Goal: Information Seeking & Learning: Learn about a topic

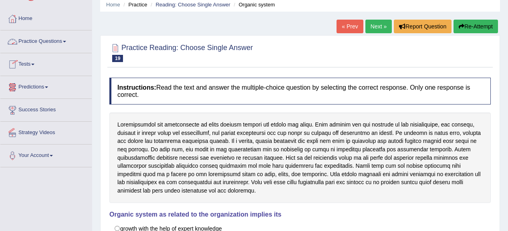
click at [60, 42] on link "Practice Questions" at bounding box center [45, 40] width 91 height 20
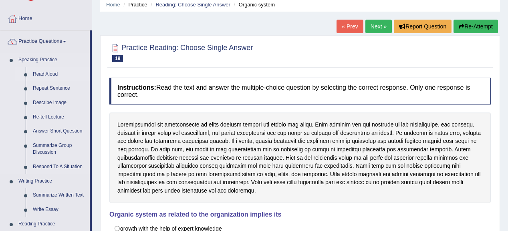
click at [51, 76] on link "Read Aloud" at bounding box center [59, 74] width 60 height 14
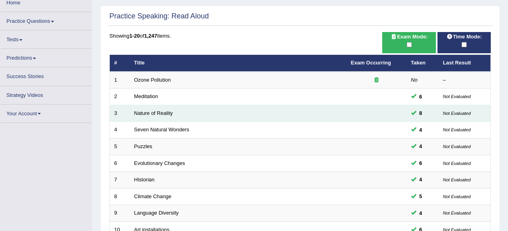
scroll to position [32, 0]
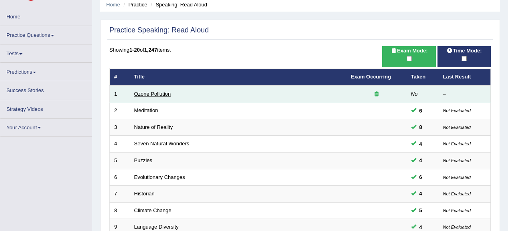
click at [156, 93] on link "Ozone Pollution" at bounding box center [152, 94] width 37 height 6
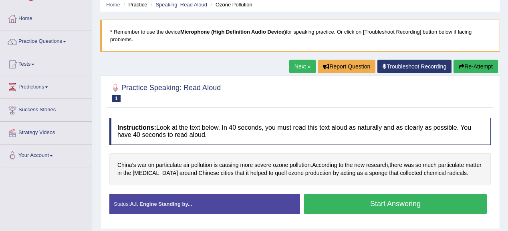
click at [303, 64] on link "Next »" at bounding box center [302, 67] width 26 height 14
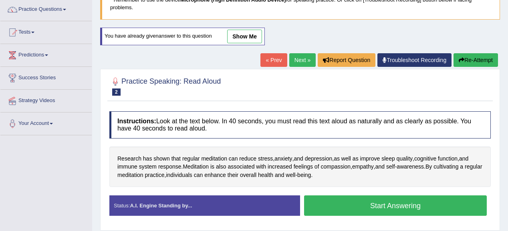
click at [305, 55] on link "Next »" at bounding box center [302, 60] width 26 height 14
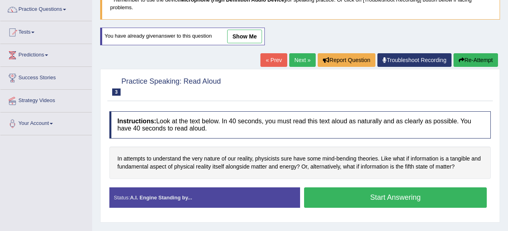
scroll to position [70, 0]
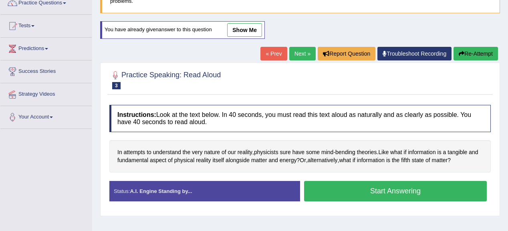
click at [301, 55] on link "Next »" at bounding box center [302, 54] width 26 height 14
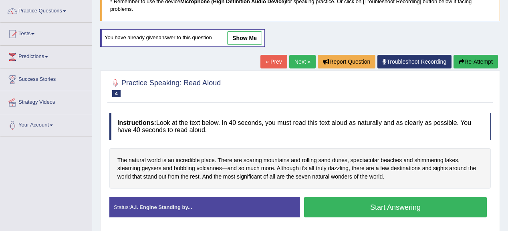
scroll to position [64, 0]
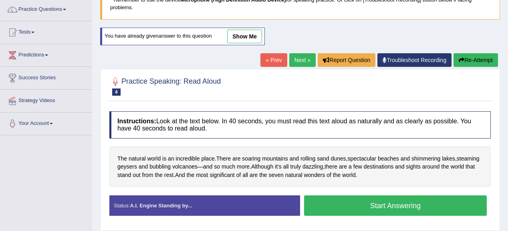
click at [301, 58] on link "Next »" at bounding box center [302, 60] width 26 height 14
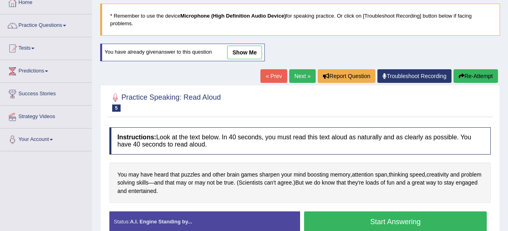
scroll to position [96, 0]
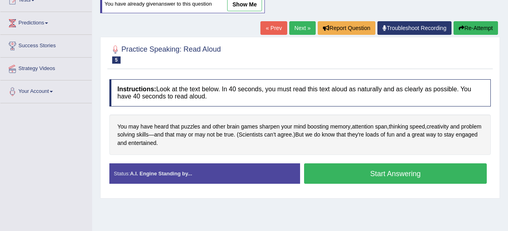
click at [305, 32] on link "Next »" at bounding box center [302, 28] width 26 height 14
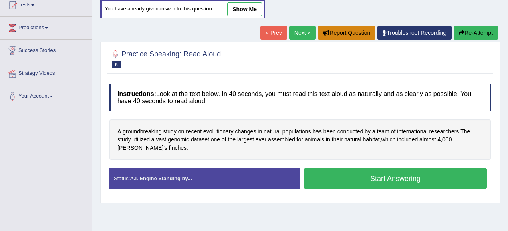
scroll to position [96, 0]
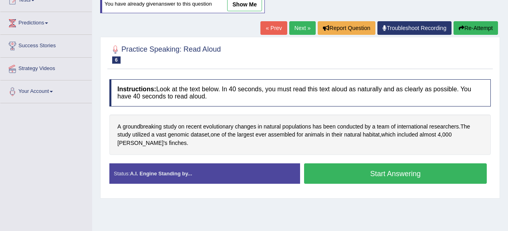
click at [300, 26] on link "Next »" at bounding box center [302, 28] width 26 height 14
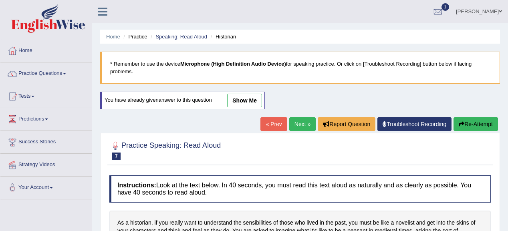
scroll to position [64, 0]
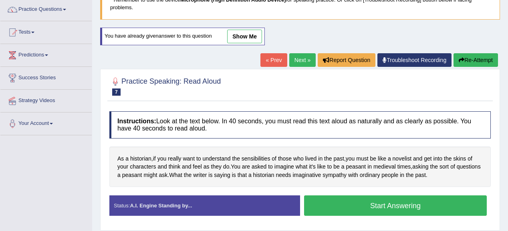
click at [297, 53] on link "Next »" at bounding box center [302, 60] width 26 height 14
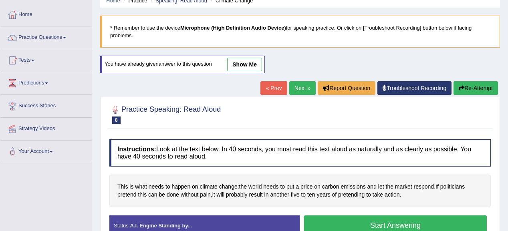
scroll to position [64, 0]
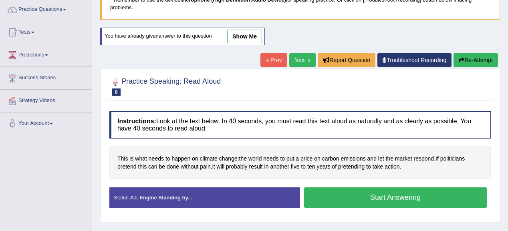
click at [303, 56] on link "Next »" at bounding box center [302, 60] width 26 height 14
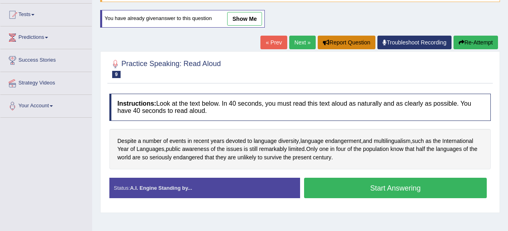
scroll to position [96, 0]
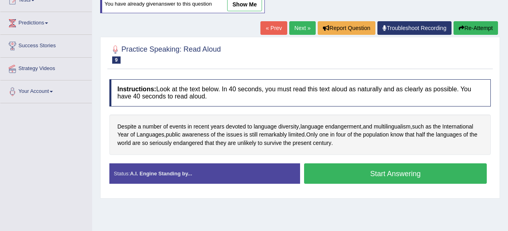
click at [301, 28] on link "Next »" at bounding box center [302, 28] width 26 height 14
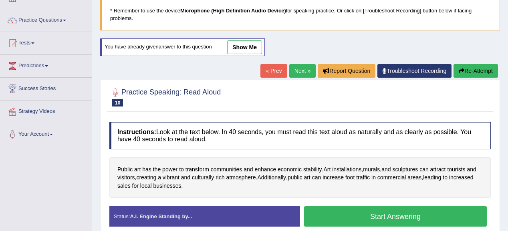
scroll to position [64, 0]
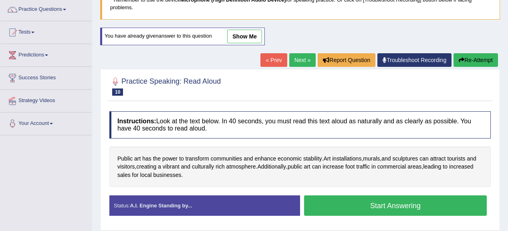
click at [293, 55] on link "Next »" at bounding box center [302, 60] width 26 height 14
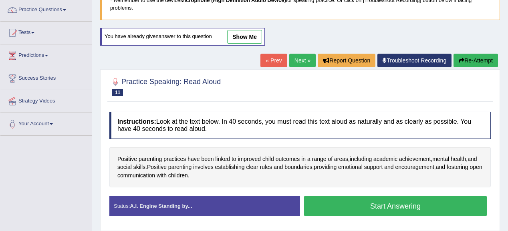
scroll to position [64, 0]
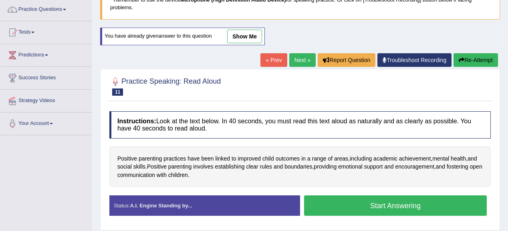
click at [293, 55] on link "Next »" at bounding box center [302, 60] width 26 height 14
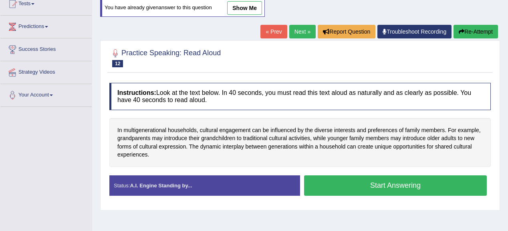
scroll to position [102, 0]
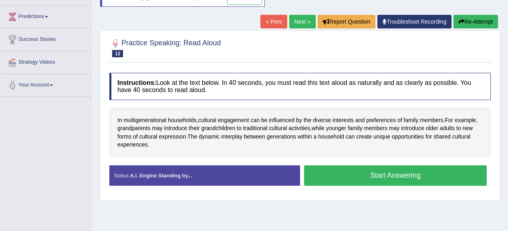
click at [302, 22] on link "Next »" at bounding box center [302, 22] width 26 height 14
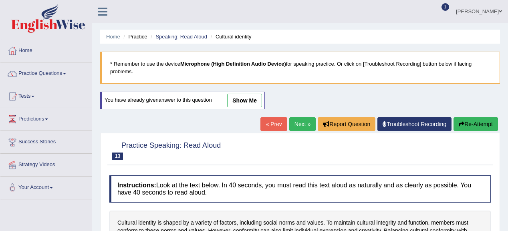
scroll to position [64, 0]
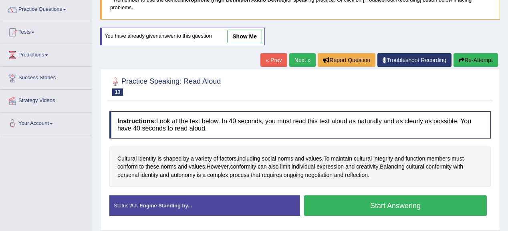
click at [296, 59] on link "Next »" at bounding box center [302, 60] width 26 height 14
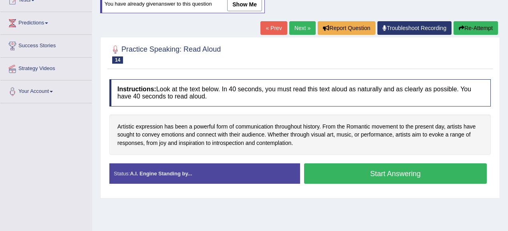
scroll to position [111, 0]
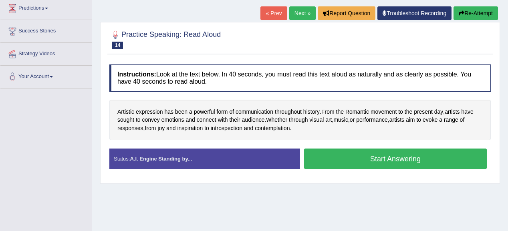
click at [302, 13] on link "Next »" at bounding box center [302, 13] width 26 height 14
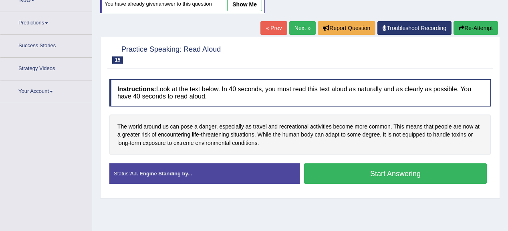
scroll to position [111, 0]
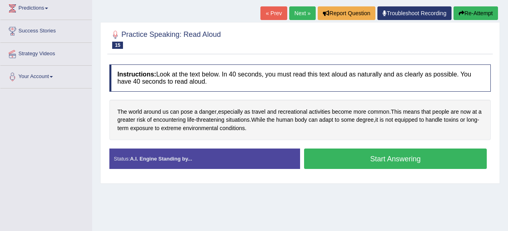
click at [302, 17] on link "Next »" at bounding box center [302, 13] width 26 height 14
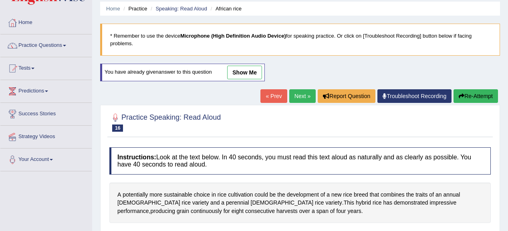
scroll to position [64, 0]
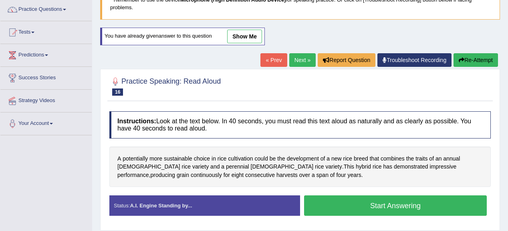
click at [291, 63] on link "Next »" at bounding box center [302, 60] width 26 height 14
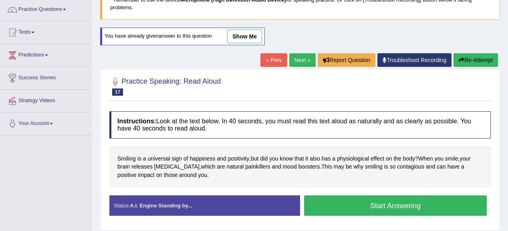
click at [303, 58] on link "Next »" at bounding box center [302, 60] width 26 height 14
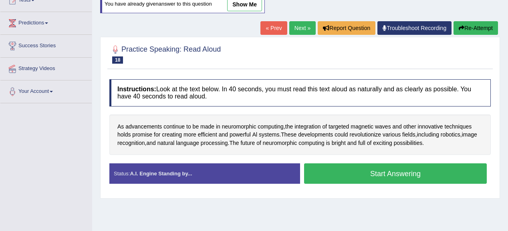
scroll to position [111, 0]
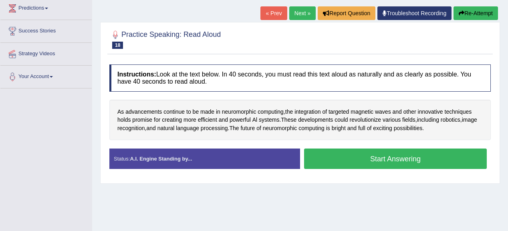
click at [299, 16] on link "Next »" at bounding box center [302, 13] width 26 height 14
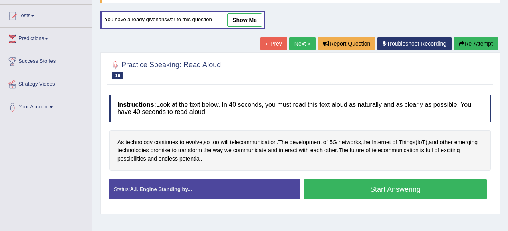
scroll to position [96, 0]
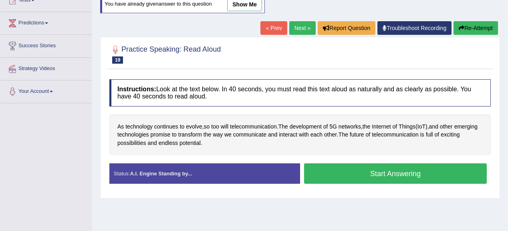
click at [303, 25] on link "Next »" at bounding box center [302, 28] width 26 height 14
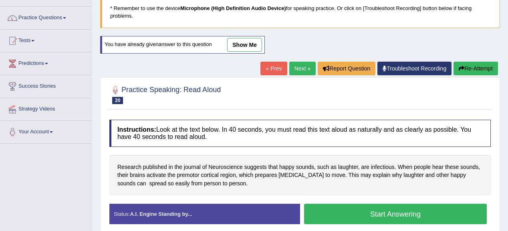
scroll to position [96, 0]
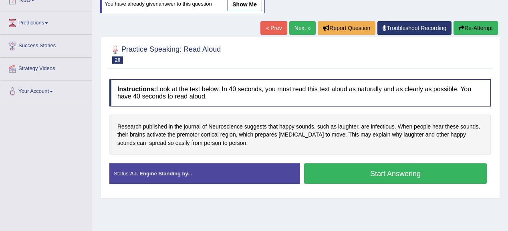
click at [303, 28] on link "Next »" at bounding box center [302, 28] width 26 height 14
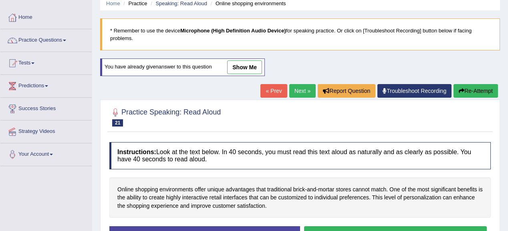
scroll to position [96, 0]
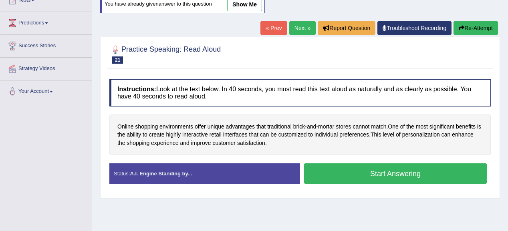
click at [295, 26] on link "Next »" at bounding box center [302, 28] width 26 height 14
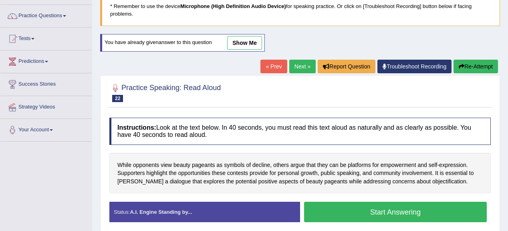
scroll to position [64, 0]
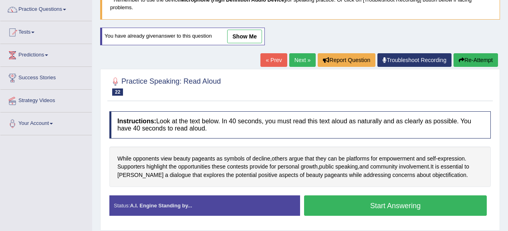
click at [298, 53] on link "Next »" at bounding box center [302, 60] width 26 height 14
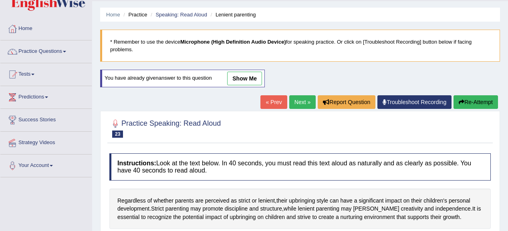
scroll to position [64, 0]
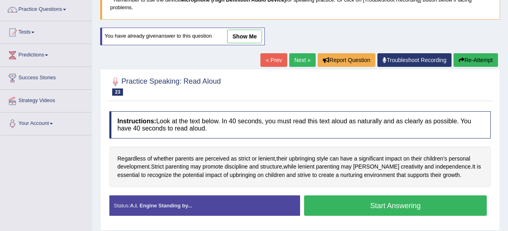
click at [298, 57] on link "Next »" at bounding box center [302, 60] width 26 height 14
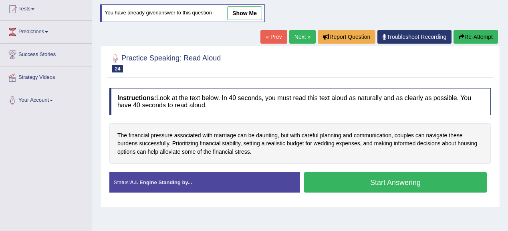
scroll to position [96, 0]
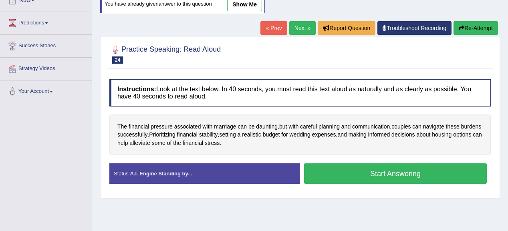
click at [291, 24] on link "Next »" at bounding box center [302, 28] width 26 height 14
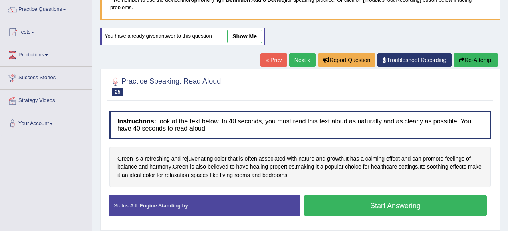
click at [295, 61] on link "Next »" at bounding box center [302, 60] width 26 height 14
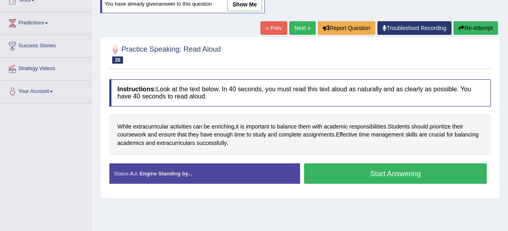
click at [305, 25] on link "Next »" at bounding box center [302, 28] width 26 height 14
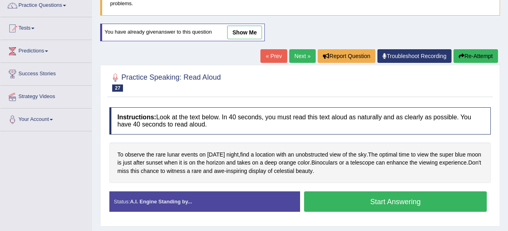
scroll to position [64, 0]
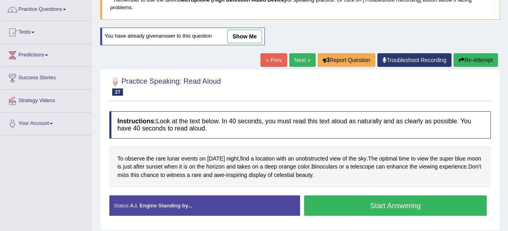
click at [293, 58] on link "Next »" at bounding box center [302, 60] width 26 height 14
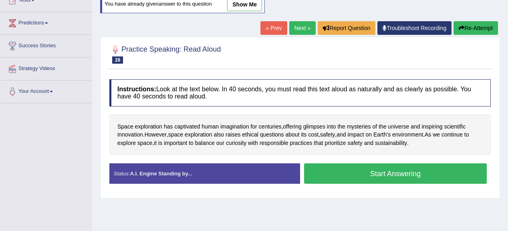
click at [297, 23] on link "Next »" at bounding box center [302, 28] width 26 height 14
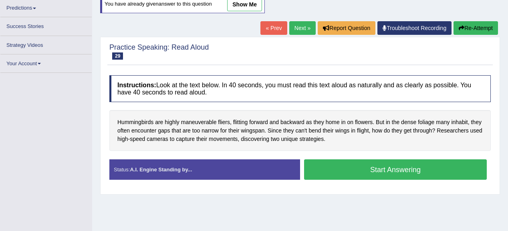
scroll to position [111, 0]
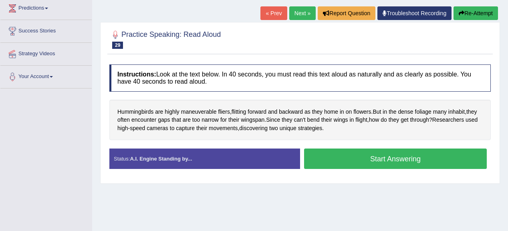
click at [296, 14] on link "Next »" at bounding box center [302, 13] width 26 height 14
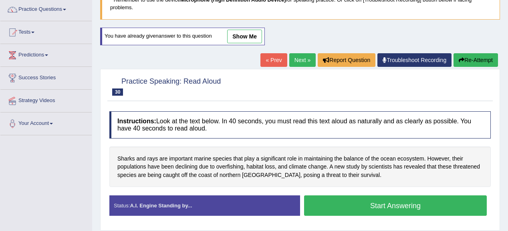
scroll to position [70, 0]
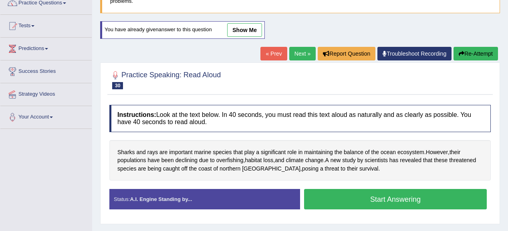
click at [305, 58] on link "Next »" at bounding box center [302, 54] width 26 height 14
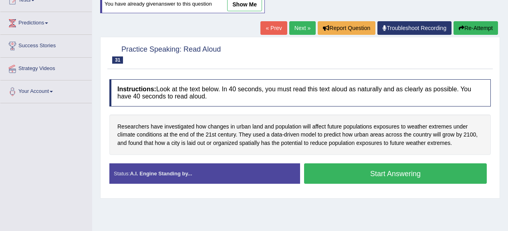
scroll to position [111, 0]
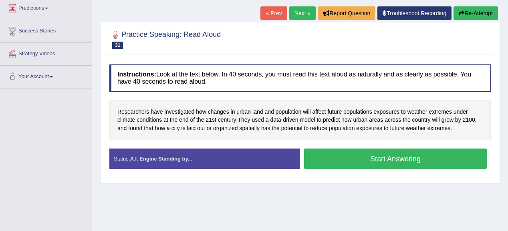
click at [302, 14] on link "Next »" at bounding box center [302, 13] width 26 height 14
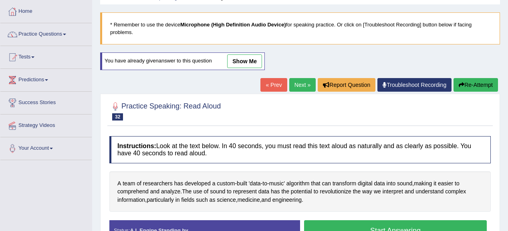
scroll to position [32, 0]
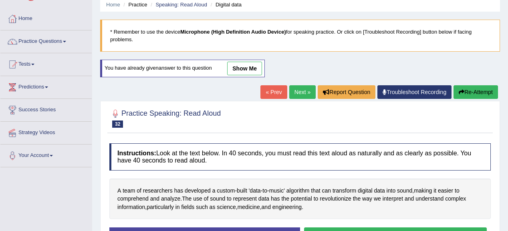
click at [299, 85] on link "Next »" at bounding box center [302, 92] width 26 height 14
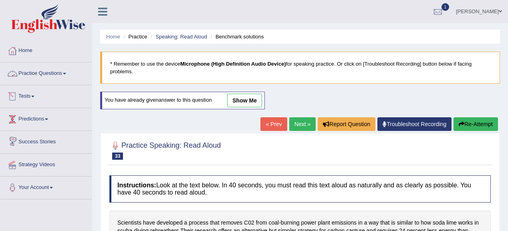
click at [30, 72] on link "Practice Questions" at bounding box center [45, 72] width 91 height 20
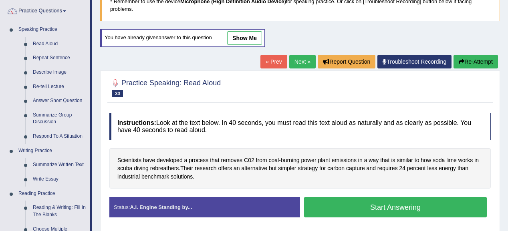
scroll to position [64, 0]
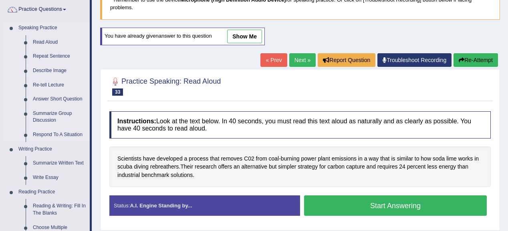
click at [41, 69] on link "Describe Image" at bounding box center [59, 71] width 60 height 14
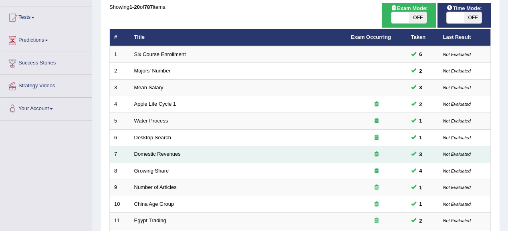
scroll to position [64, 0]
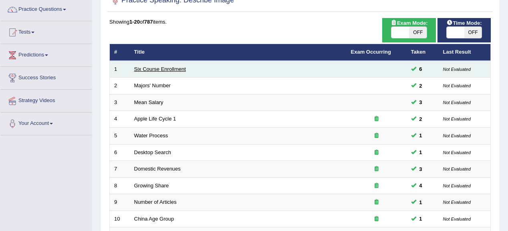
click at [151, 70] on link "Six Course Enrollment" at bounding box center [160, 69] width 52 height 6
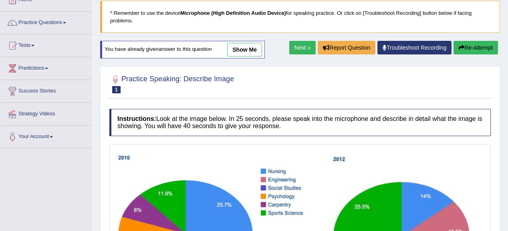
scroll to position [32, 0]
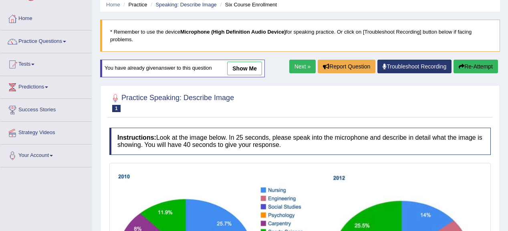
click at [303, 62] on link "Next »" at bounding box center [302, 67] width 26 height 14
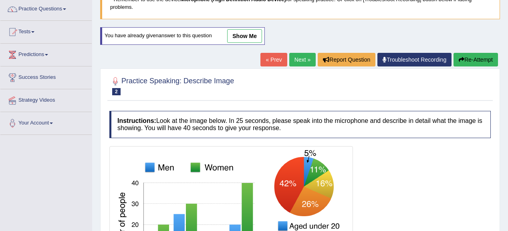
scroll to position [64, 0]
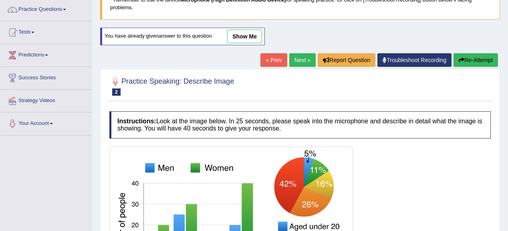
click at [308, 59] on link "Next »" at bounding box center [302, 60] width 26 height 14
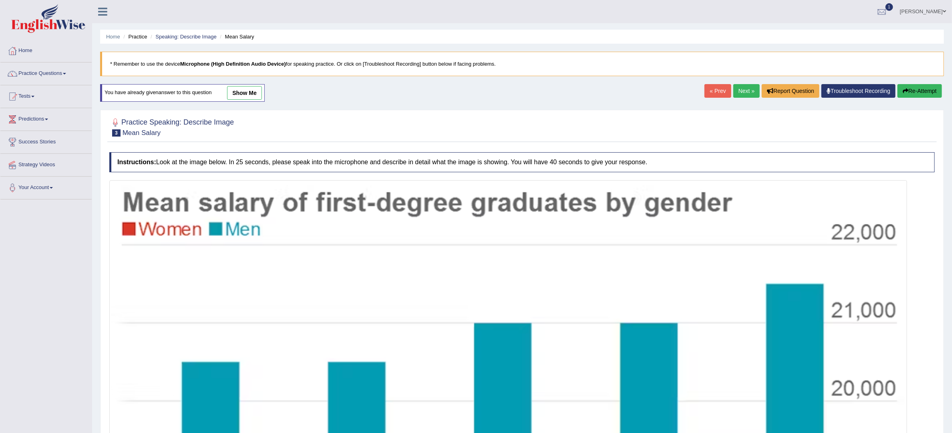
click at [507, 90] on link "Next »" at bounding box center [746, 91] width 26 height 14
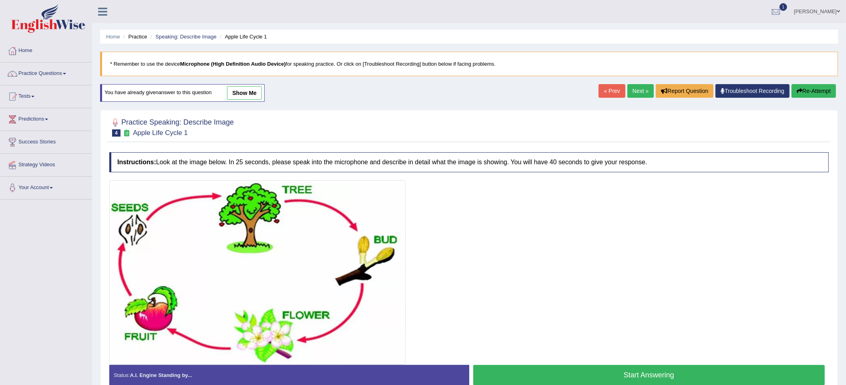
click at [636, 92] on link "Next »" at bounding box center [640, 91] width 26 height 14
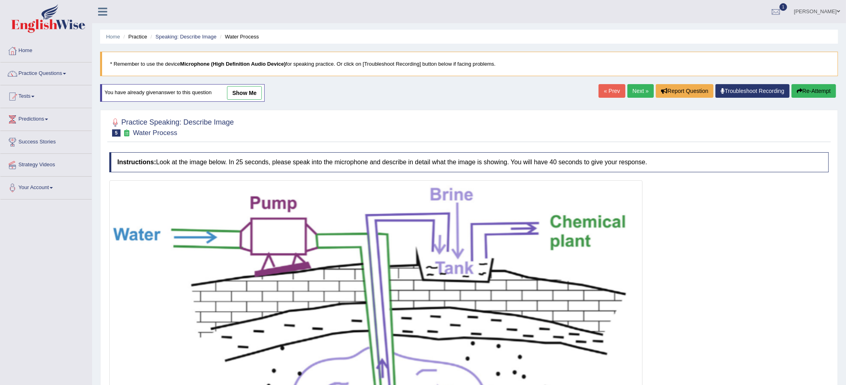
click at [639, 88] on link "Next »" at bounding box center [640, 91] width 26 height 14
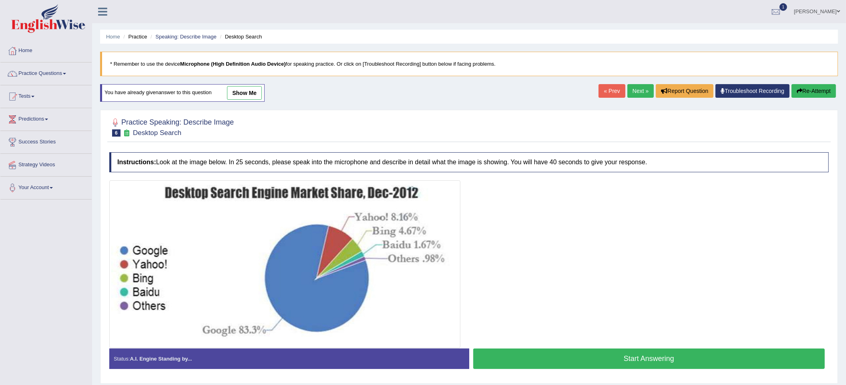
click at [636, 90] on link "Next »" at bounding box center [640, 91] width 26 height 14
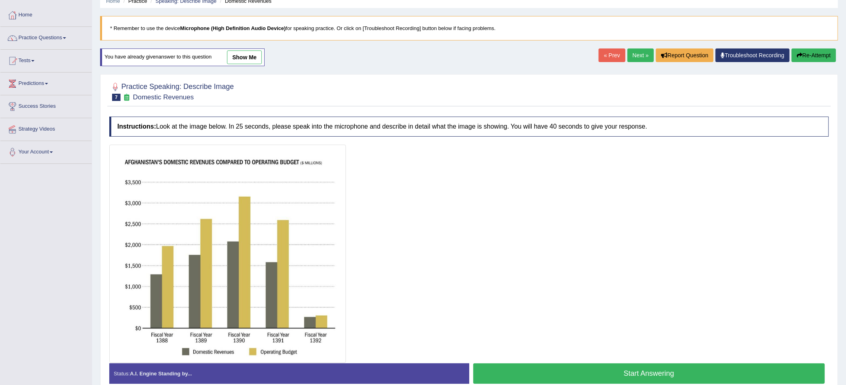
scroll to position [53, 0]
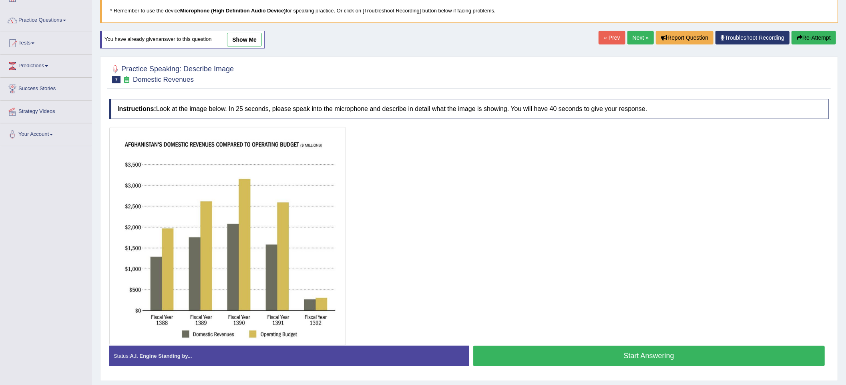
click at [633, 37] on link "Next »" at bounding box center [640, 38] width 26 height 14
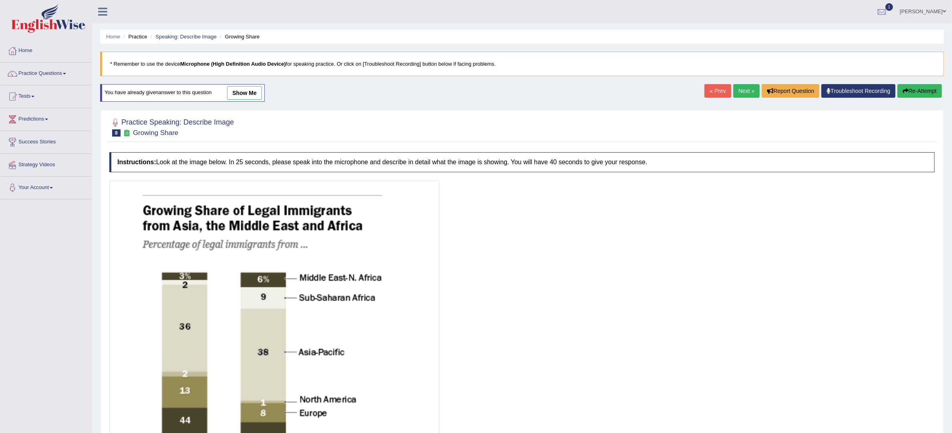
click at [738, 91] on link "Next »" at bounding box center [746, 91] width 26 height 14
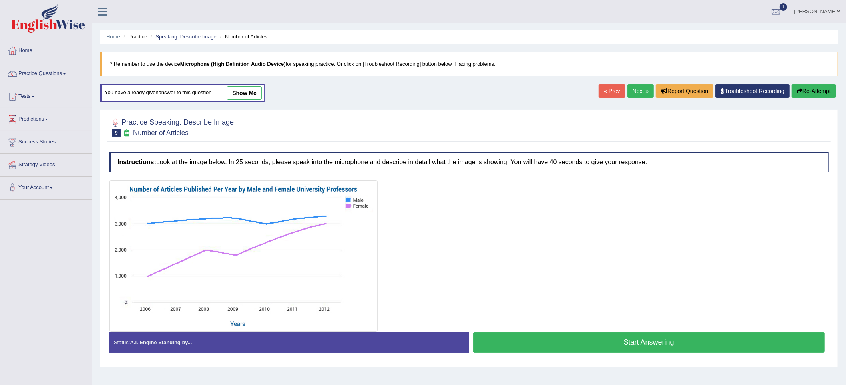
click at [641, 90] on link "Next »" at bounding box center [640, 91] width 26 height 14
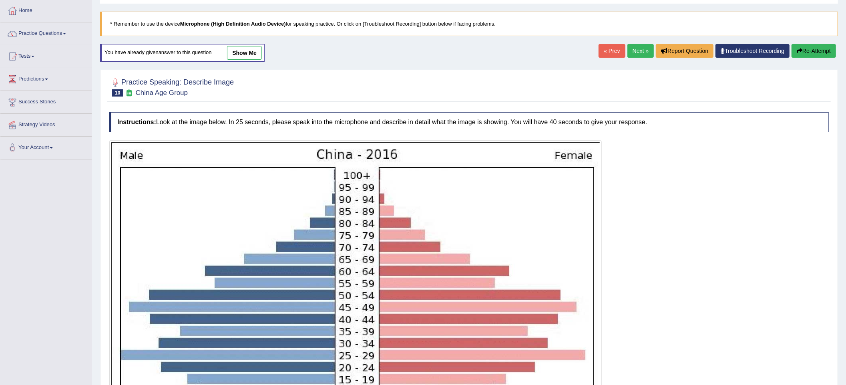
scroll to position [31, 0]
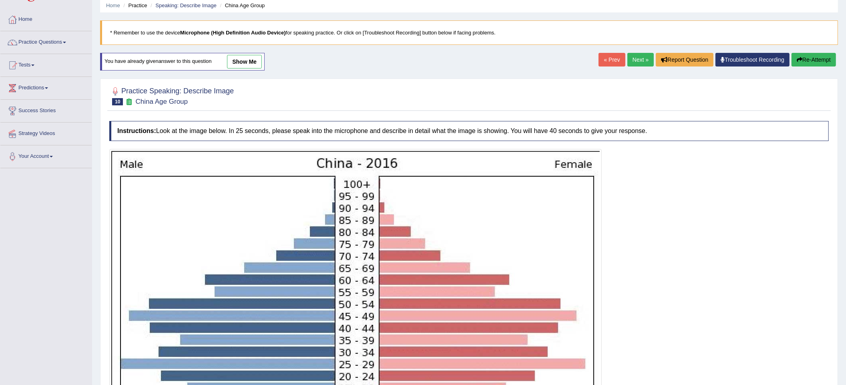
click at [641, 52] on div "Home Practice Speaking: Describe Image China Age Group * Remember to use the de…" at bounding box center [469, 253] width 754 height 568
click at [639, 56] on link "Next »" at bounding box center [640, 60] width 26 height 14
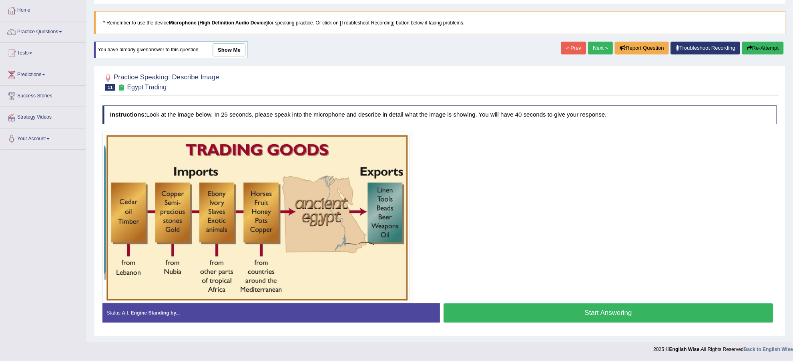
scroll to position [41, 0]
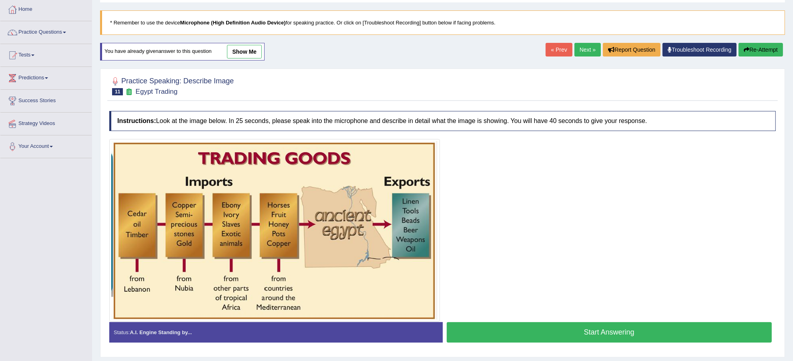
click at [585, 49] on link "Next »" at bounding box center [587, 50] width 26 height 14
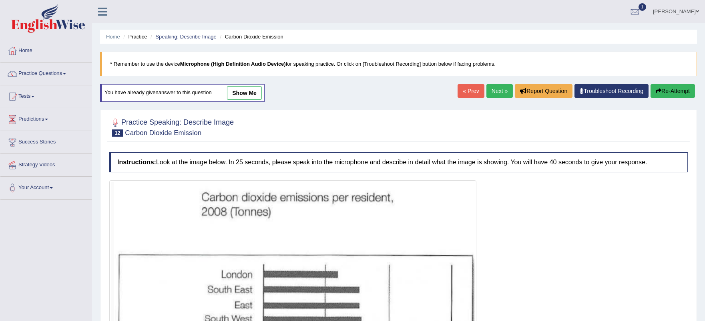
click at [495, 84] on link "Next »" at bounding box center [499, 91] width 26 height 14
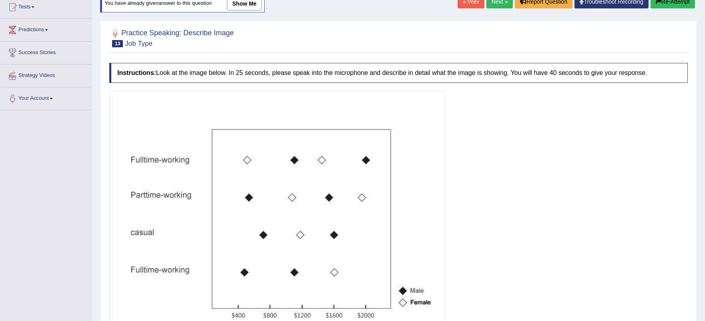
scroll to position [89, 0]
click at [500, 3] on link "Next »" at bounding box center [499, 2] width 26 height 14
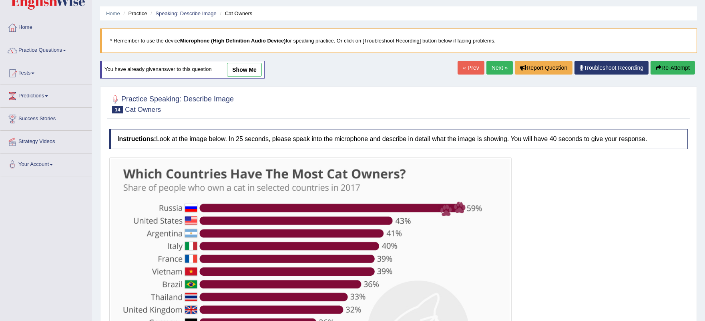
scroll to position [21, 0]
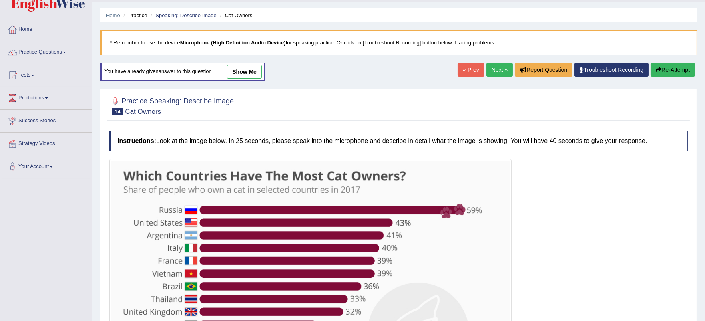
click at [498, 73] on link "Next »" at bounding box center [499, 70] width 26 height 14
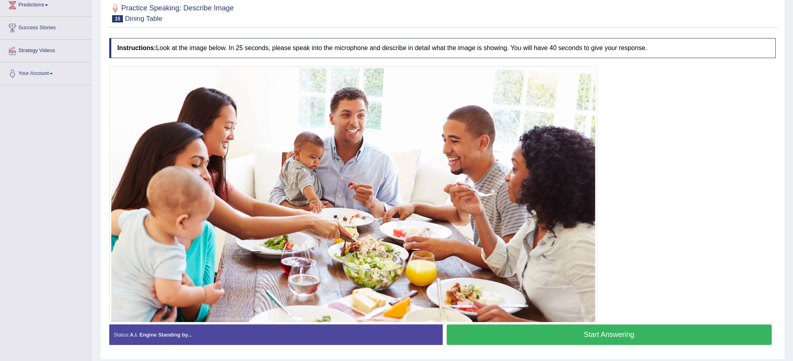
scroll to position [90, 0]
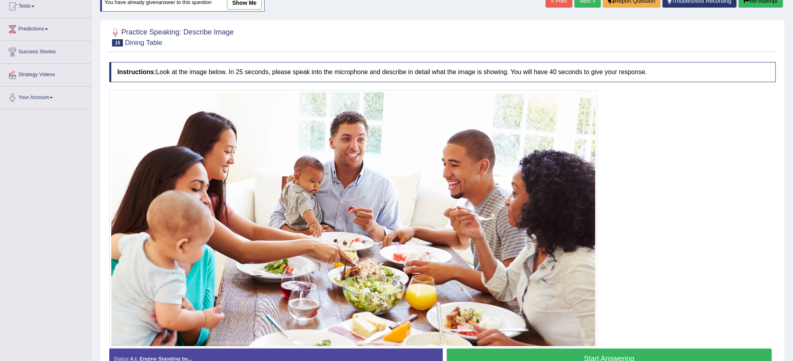
click at [584, 7] on link "Next »" at bounding box center [587, 1] width 26 height 14
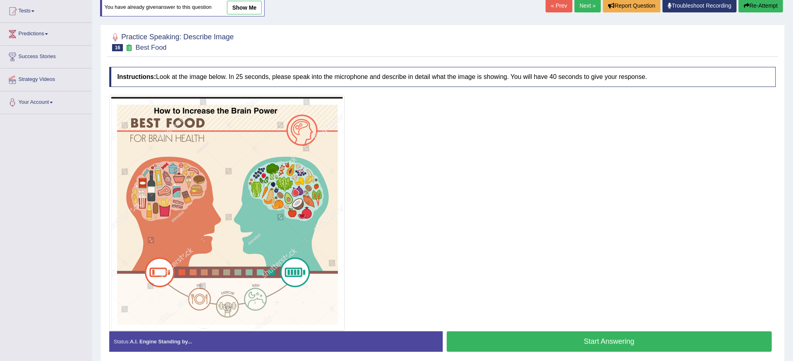
scroll to position [68, 0]
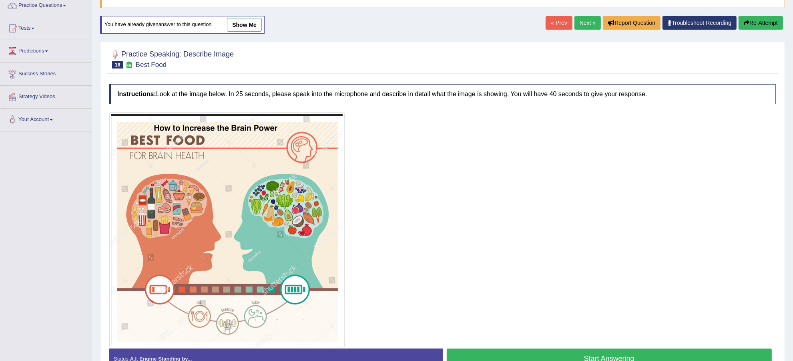
drag, startPoint x: 669, startPoint y: 342, endPoint x: 628, endPoint y: 219, distance: 129.9
